Goal: Task Accomplishment & Management: Use online tool/utility

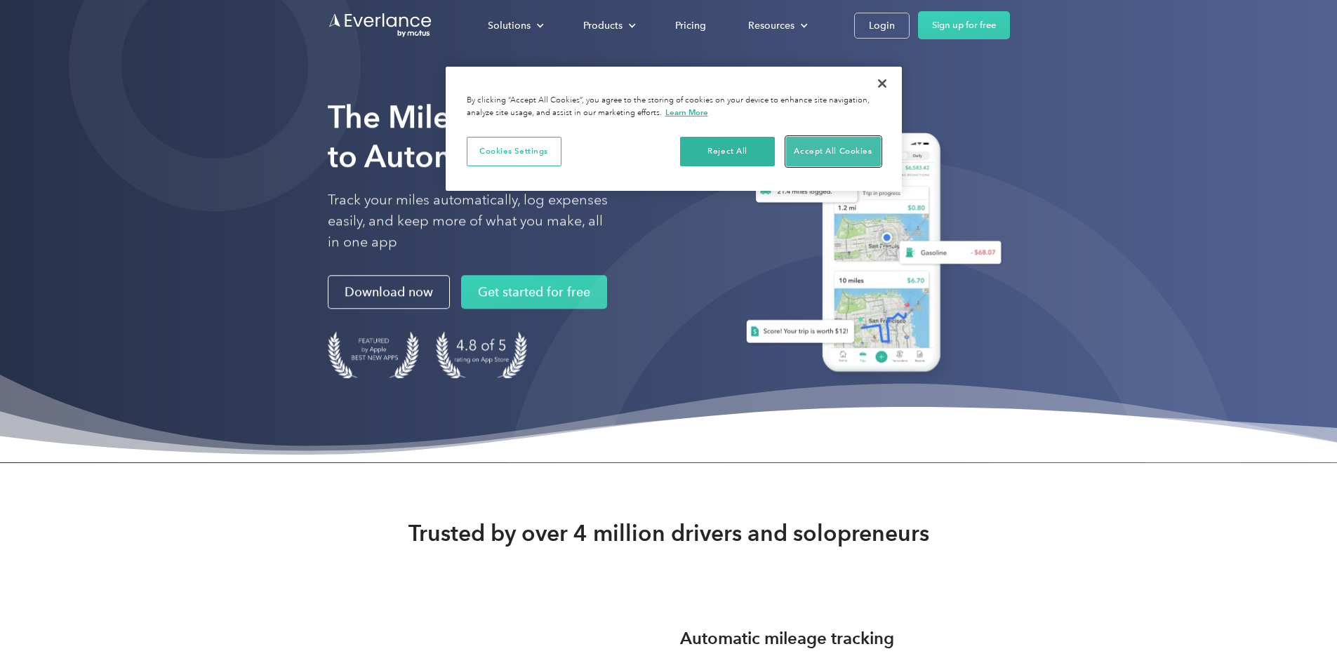
click at [805, 149] on button "Accept All Cookies" at bounding box center [833, 151] width 95 height 29
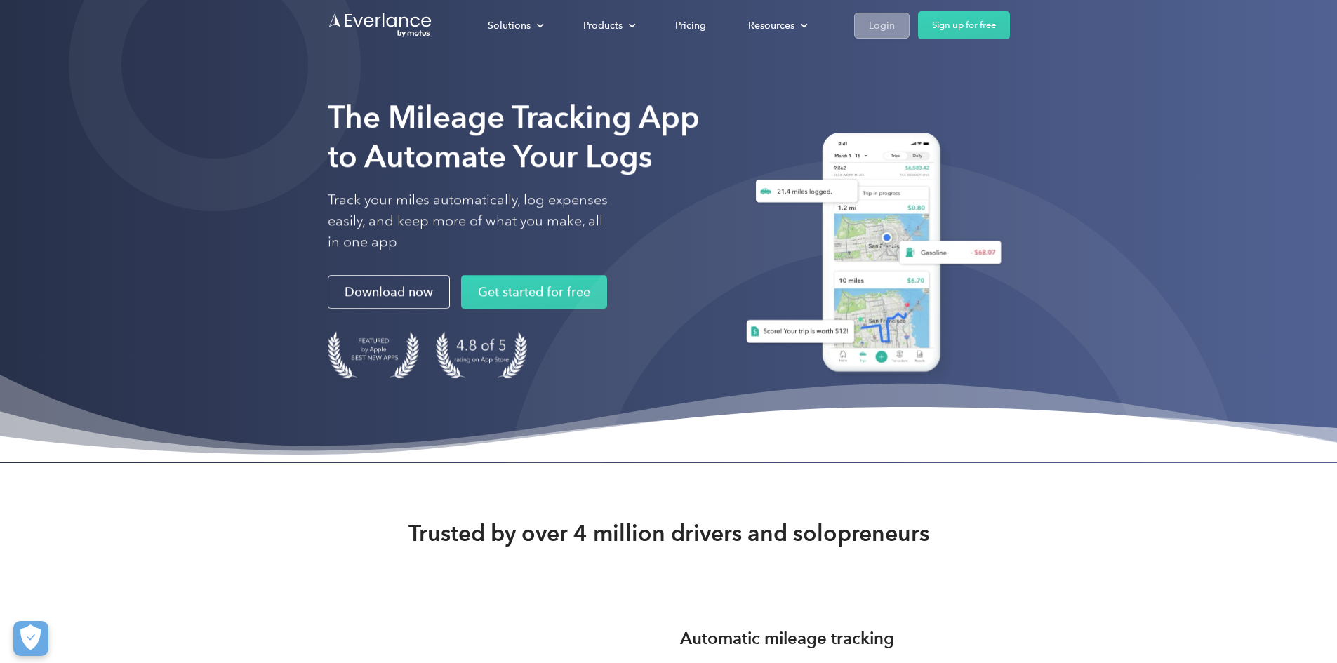
click at [909, 26] on link "Login" at bounding box center [881, 26] width 55 height 26
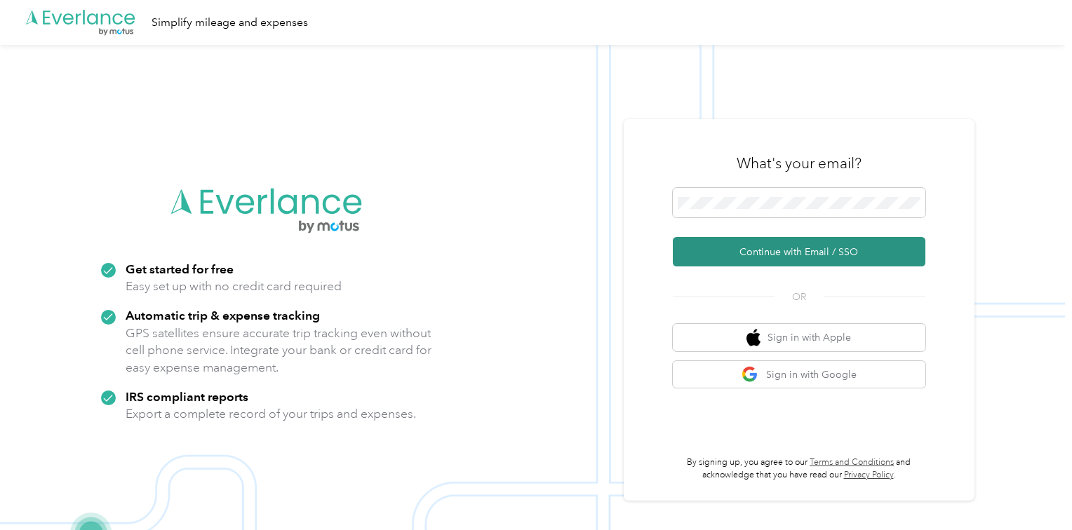
click at [777, 255] on button "Continue with Email / SSO" at bounding box center [799, 251] width 253 height 29
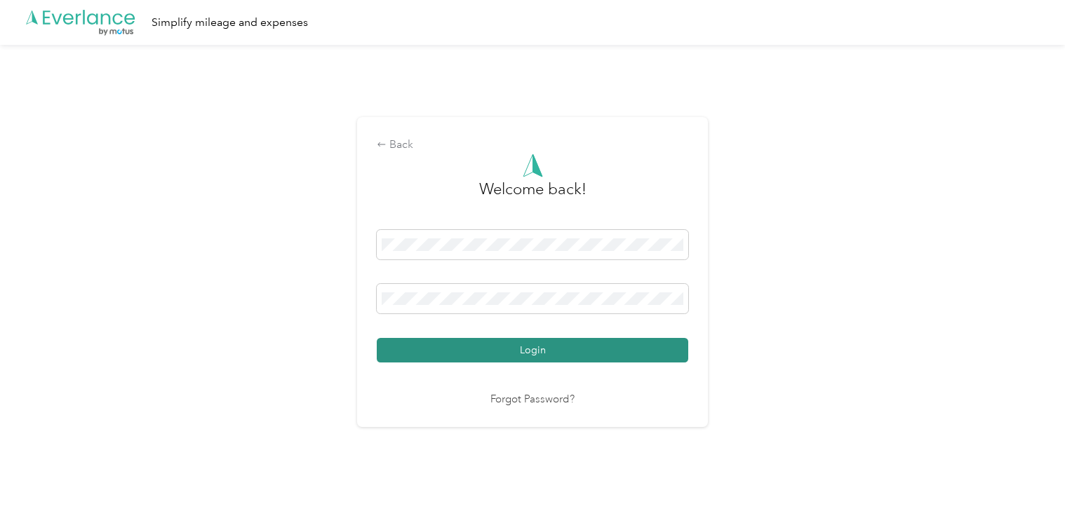
click at [500, 348] on button "Login" at bounding box center [533, 350] width 312 height 25
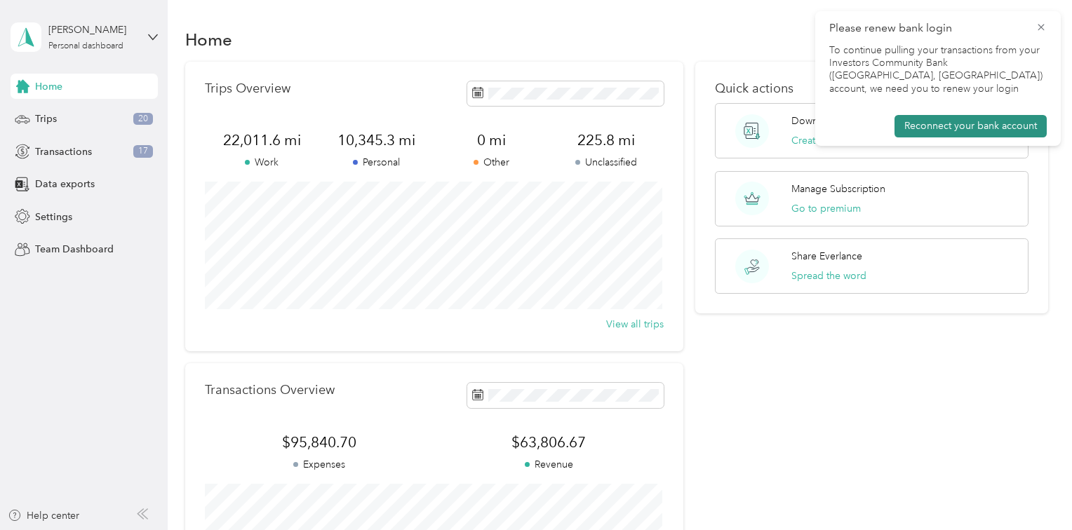
click at [958, 118] on button "Reconnect your bank account" at bounding box center [971, 126] width 152 height 22
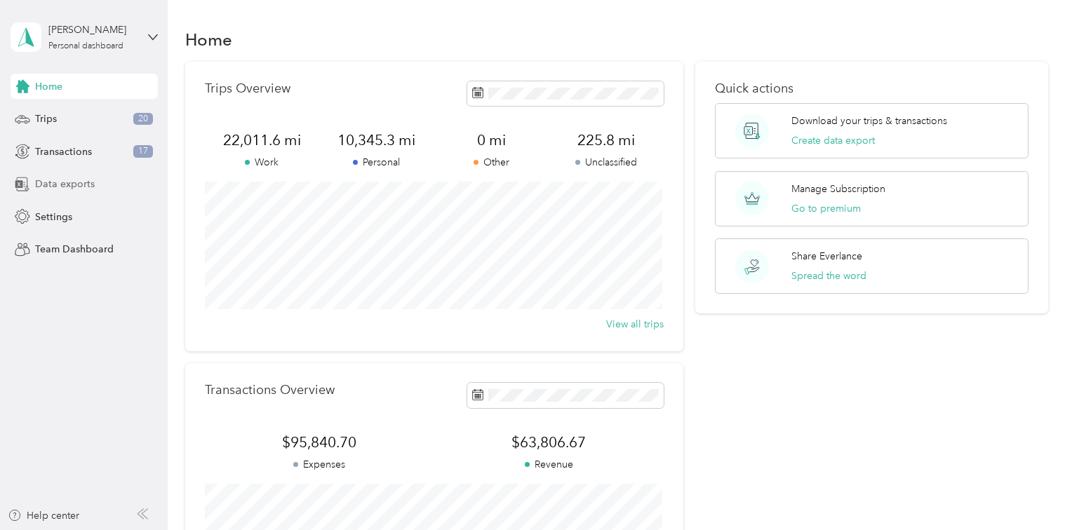
click at [78, 191] on span "Data exports" at bounding box center [65, 184] width 60 height 15
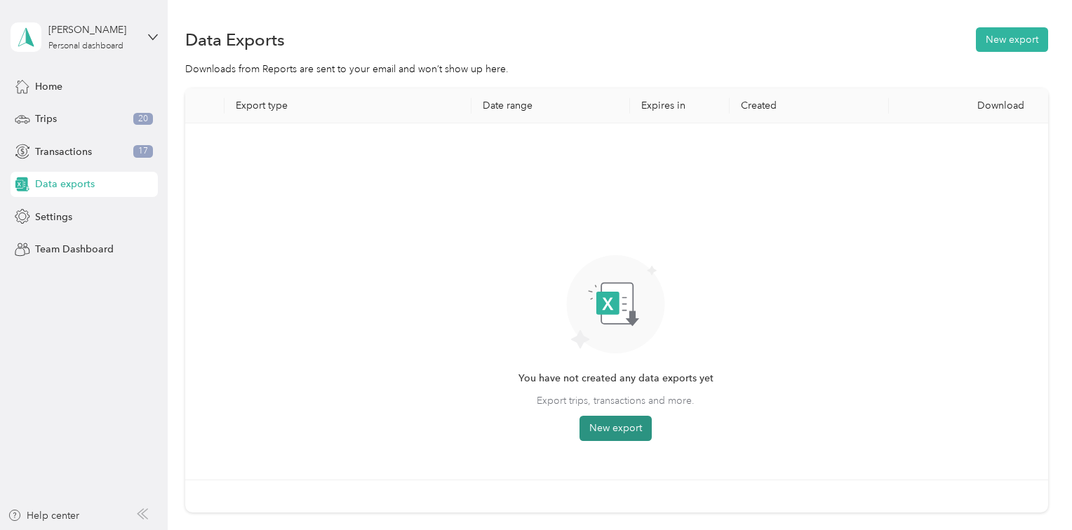
click at [620, 426] on button "New export" at bounding box center [616, 428] width 72 height 25
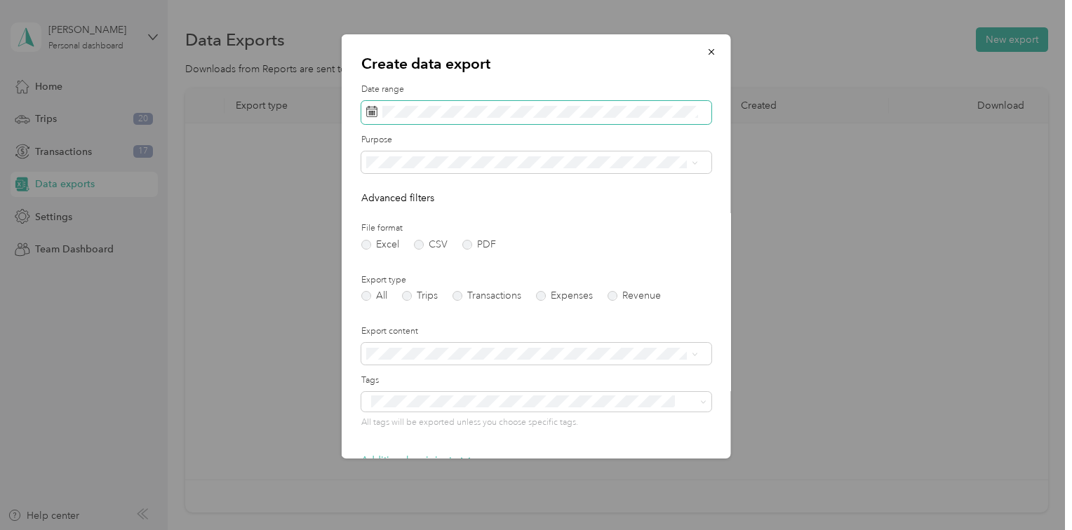
click at [373, 115] on icon at bounding box center [371, 111] width 11 height 11
click at [371, 112] on icon at bounding box center [371, 111] width 11 height 11
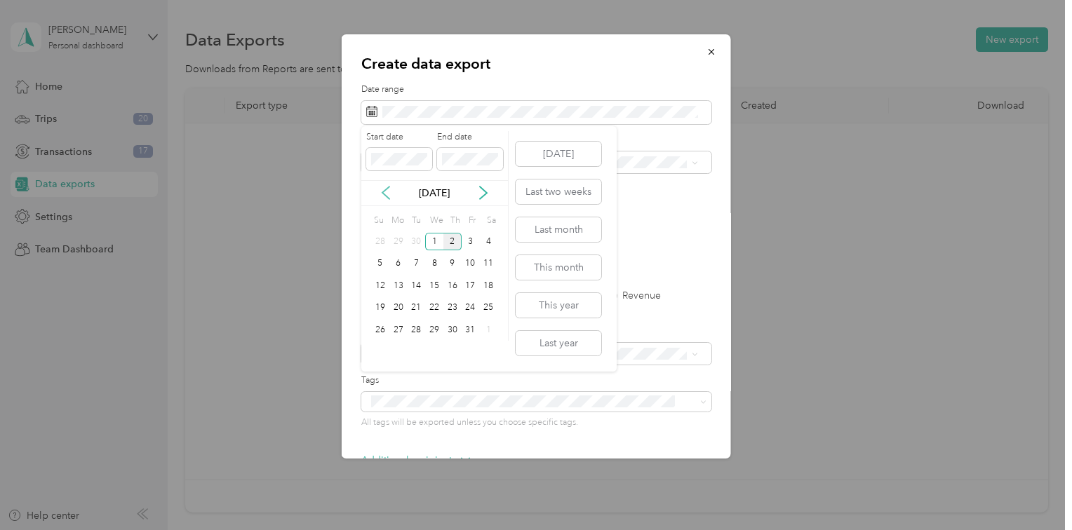
click at [387, 192] on icon at bounding box center [386, 193] width 14 height 14
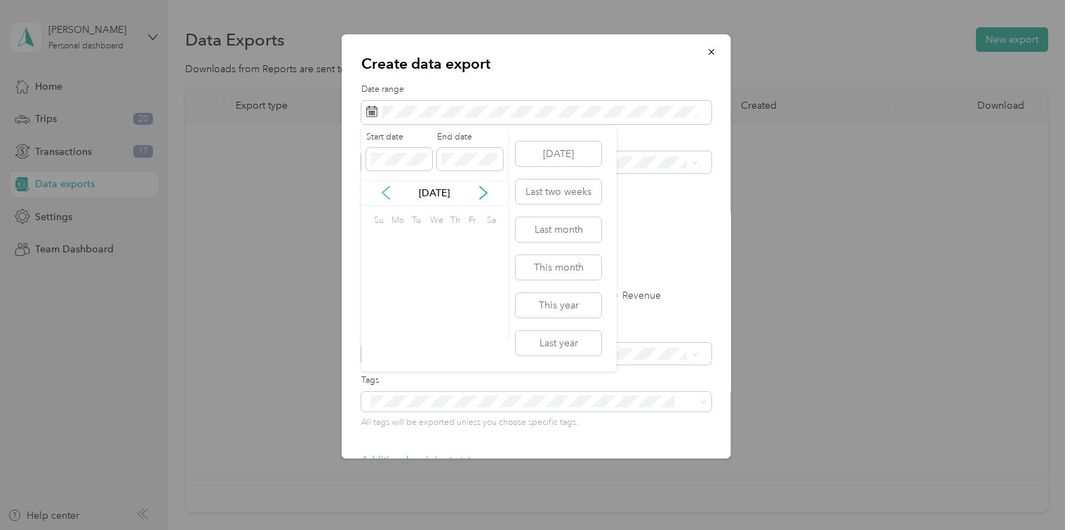
click at [387, 192] on icon at bounding box center [386, 193] width 14 height 14
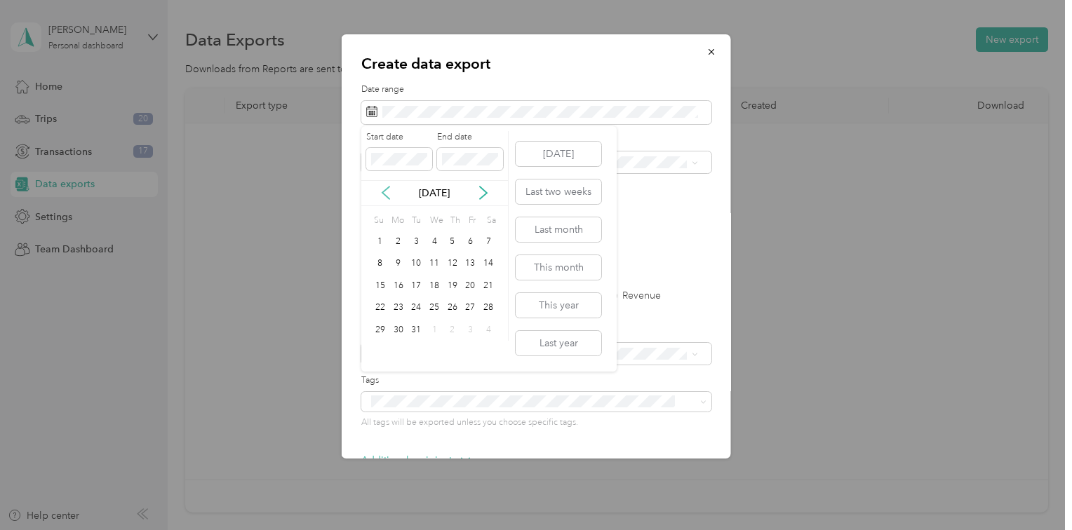
click at [387, 192] on icon at bounding box center [386, 193] width 14 height 14
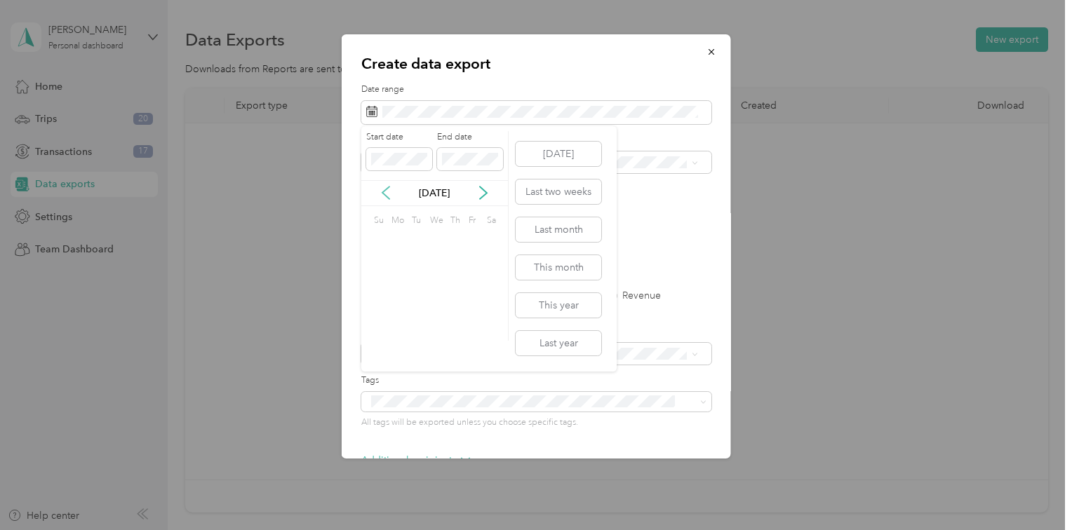
click at [387, 192] on icon at bounding box center [386, 193] width 14 height 14
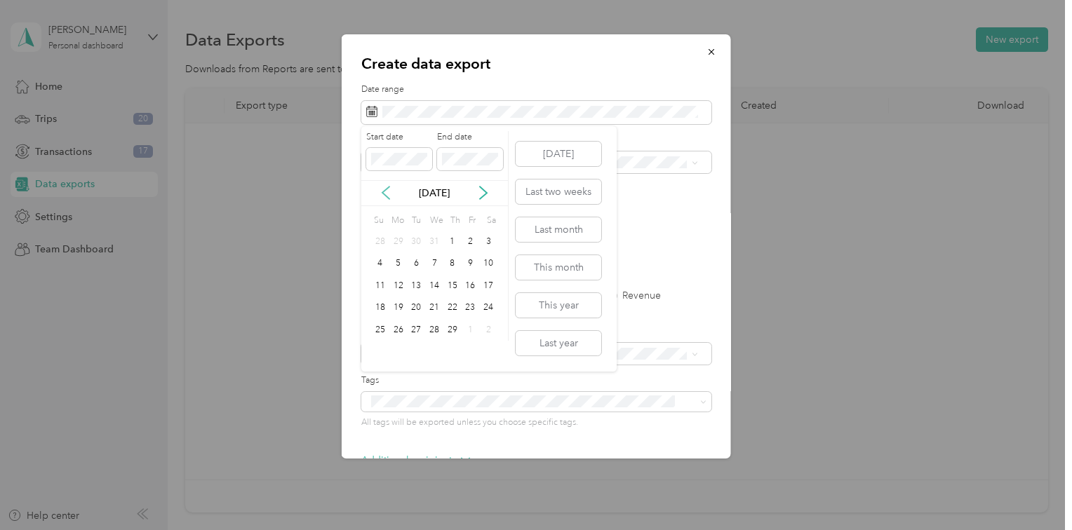
click at [387, 192] on icon at bounding box center [386, 193] width 14 height 14
click at [474, 199] on div "[DATE]" at bounding box center [434, 193] width 147 height 15
click at [479, 196] on icon at bounding box center [483, 193] width 14 height 14
click at [401, 236] on div "1" at bounding box center [398, 242] width 18 height 18
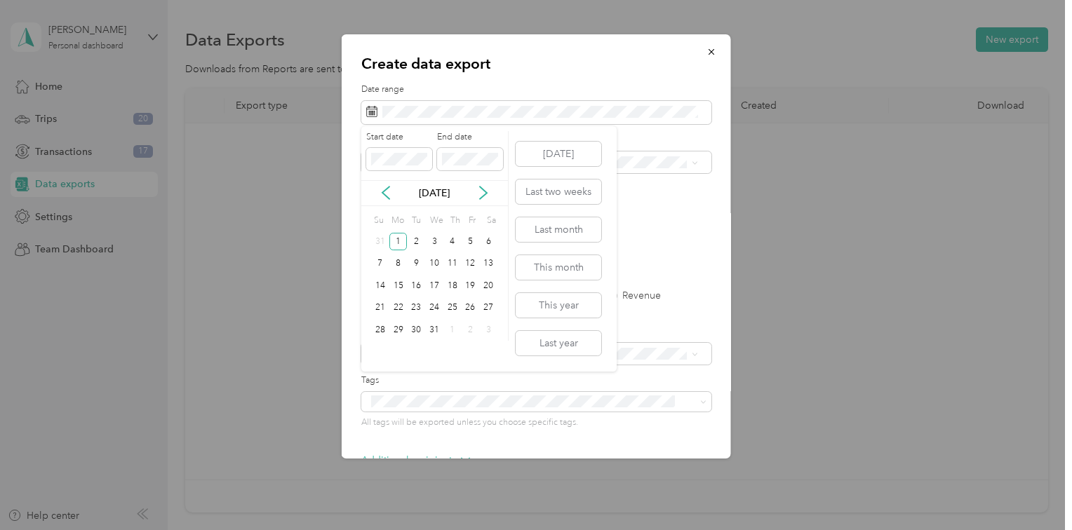
click at [417, 198] on p "[DATE]" at bounding box center [434, 193] width 59 height 15
click at [480, 191] on icon at bounding box center [483, 193] width 14 height 14
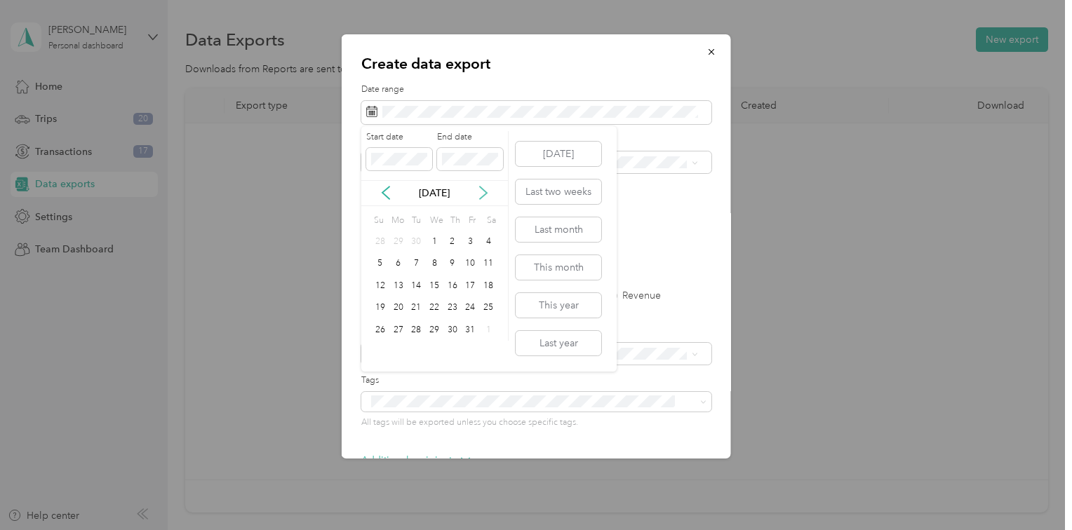
click at [480, 191] on icon at bounding box center [483, 193] width 14 height 14
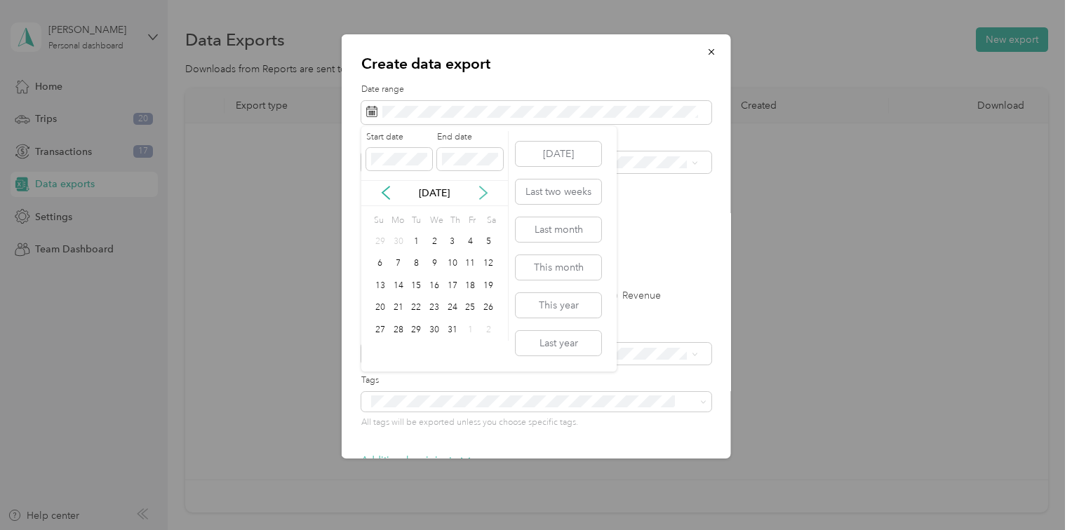
click at [480, 191] on icon at bounding box center [483, 193] width 14 height 14
click at [417, 326] on div "31" at bounding box center [416, 330] width 18 height 18
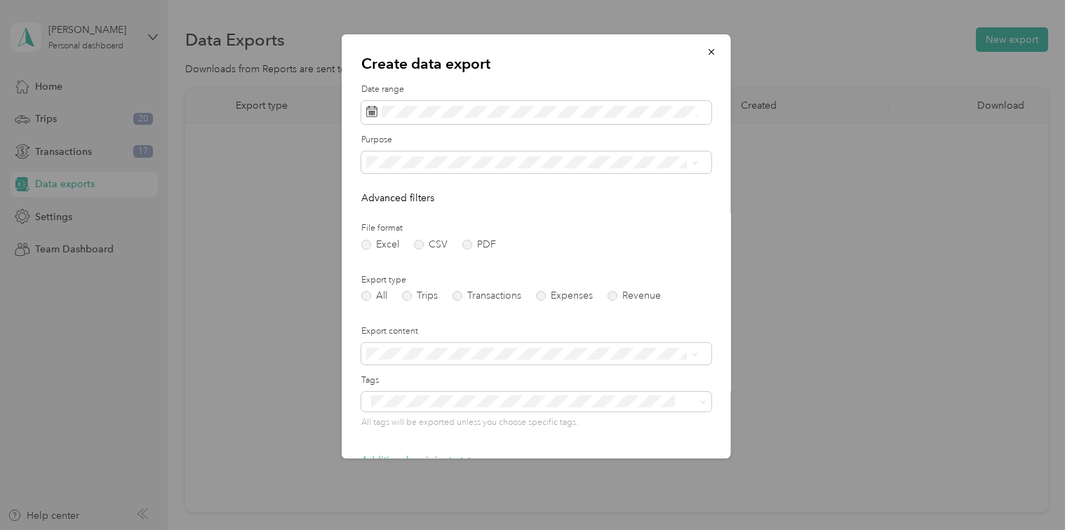
click at [556, 213] on form "Date range Purpose Advanced filters File format Excel CSV PDF Export type All T…" at bounding box center [536, 303] width 350 height 441
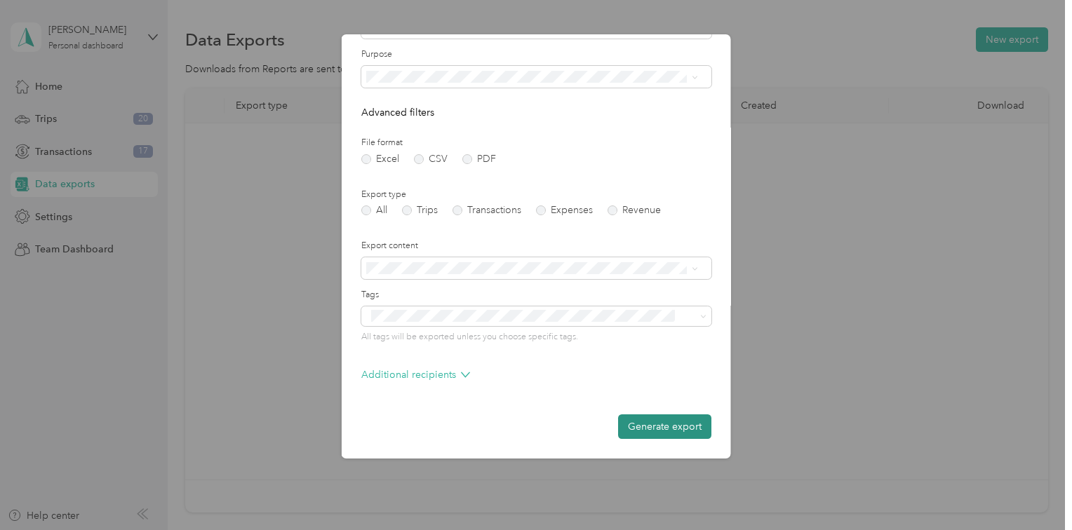
click at [671, 427] on button "Generate export" at bounding box center [664, 427] width 93 height 25
